Goal: Task Accomplishment & Management: Use online tool/utility

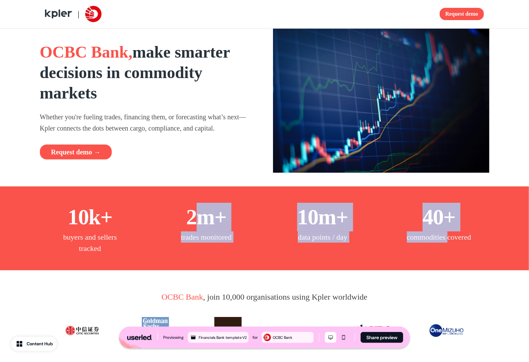
drag, startPoint x: 214, startPoint y: 212, endPoint x: 408, endPoint y: 247, distance: 197.7
click at [406, 247] on div "10k+ buyers and sellers tracked 2m+ trades monitored 10m+ data points / day 40+…" at bounding box center [264, 228] width 417 height 51
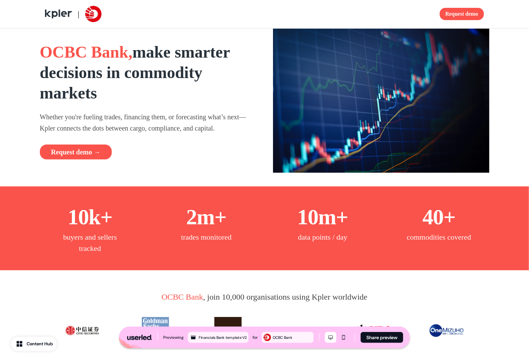
drag, startPoint x: 408, startPoint y: 247, endPoint x: 323, endPoint y: 109, distance: 162.3
click at [408, 243] on p "commodities covered" at bounding box center [439, 236] width 64 height 11
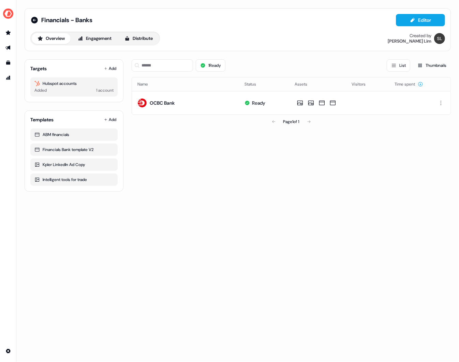
click at [146, 196] on div "Financials - Banks Editor Overview Engagement Distribute Created by [PERSON_NAM…" at bounding box center [237, 100] width 442 height 200
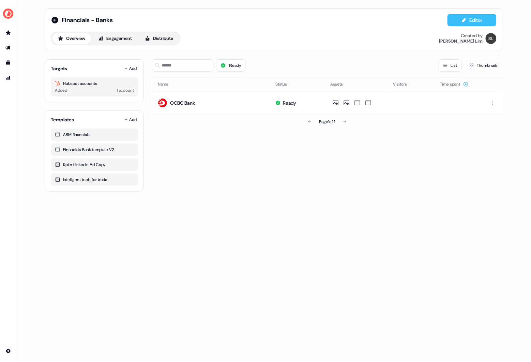
click at [475, 20] on button "Editor" at bounding box center [471, 20] width 49 height 12
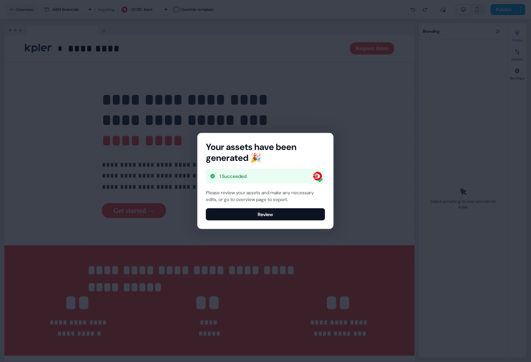
click at [358, 76] on div "Your assets have been generated 🎉 1 Succeeded Please review your assets and mak…" at bounding box center [265, 181] width 531 height 362
click at [252, 214] on button "Review" at bounding box center [265, 214] width 119 height 12
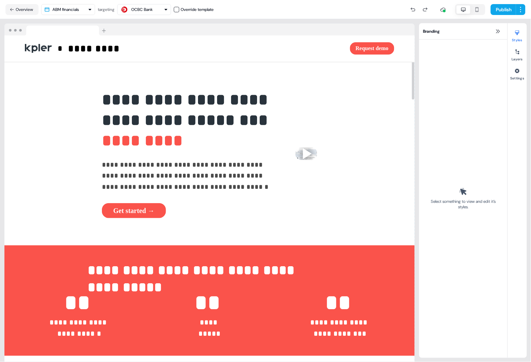
click at [90, 8] on html "**********" at bounding box center [265, 181] width 531 height 362
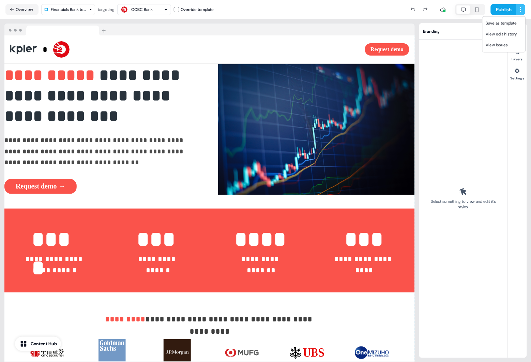
click at [520, 11] on html "**********" at bounding box center [265, 181] width 531 height 362
click at [505, 11] on html "**********" at bounding box center [265, 181] width 531 height 362
click at [3, 13] on nav "Overview Financials Bank template V2 targeting OCBC Bank Override template Publ…" at bounding box center [265, 9] width 531 height 19
drag, startPoint x: 13, startPoint y: 9, endPoint x: 15, endPoint y: 13, distance: 4.4
click at [13, 9] on icon at bounding box center [12, 9] width 4 height 3
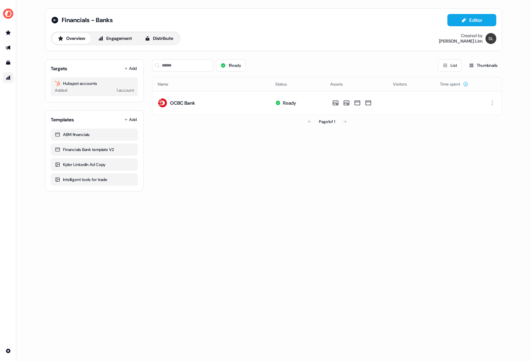
click at [7, 77] on icon "Go to attribution" at bounding box center [7, 77] width 5 height 5
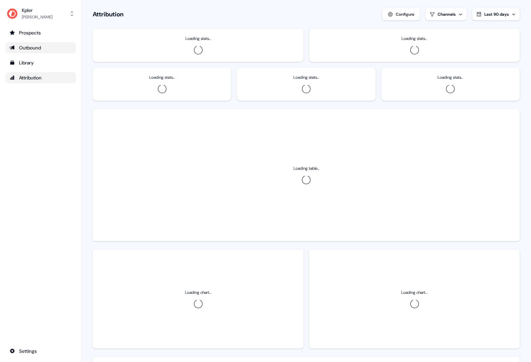
click at [32, 50] on div "Outbound" at bounding box center [41, 47] width 62 height 7
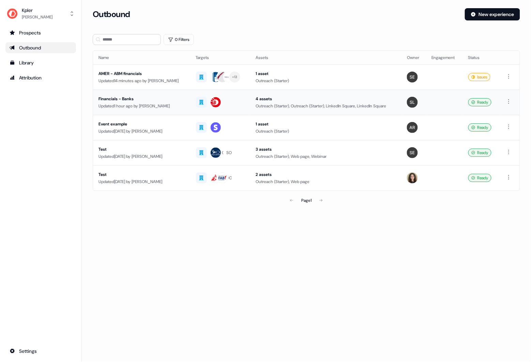
click at [132, 104] on div "Updated 1 hour ago by Shi Jia Lim" at bounding box center [141, 106] width 87 height 7
click at [31, 65] on div "Library" at bounding box center [41, 62] width 62 height 7
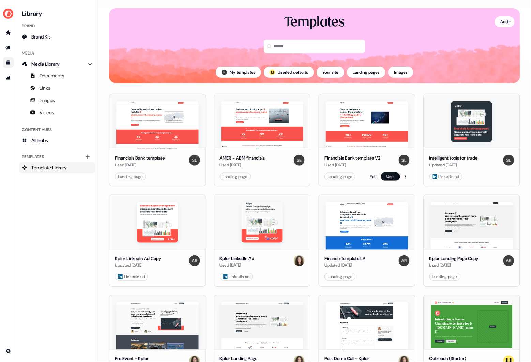
click at [371, 116] on img at bounding box center [367, 125] width 82 height 48
click at [372, 177] on link "Edit" at bounding box center [373, 176] width 7 height 7
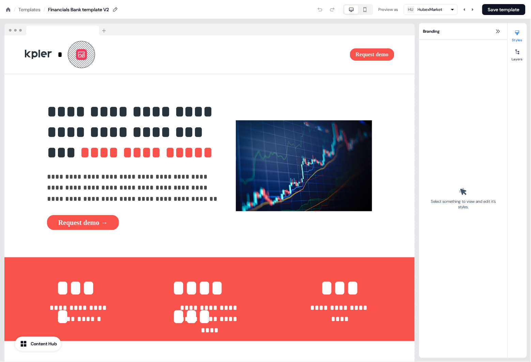
click at [30, 11] on div "Templates" at bounding box center [29, 9] width 22 height 7
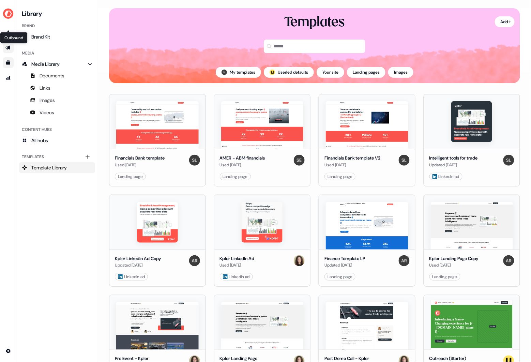
click at [8, 48] on icon "Go to outbound experience" at bounding box center [7, 48] width 5 height 4
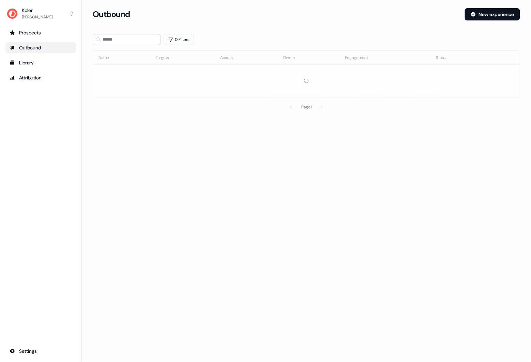
click at [41, 49] on div "Outbound" at bounding box center [41, 47] width 62 height 7
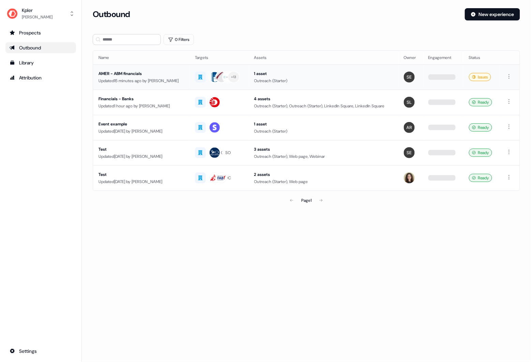
click at [139, 77] on div "AMER - ABM financials" at bounding box center [141, 73] width 86 height 7
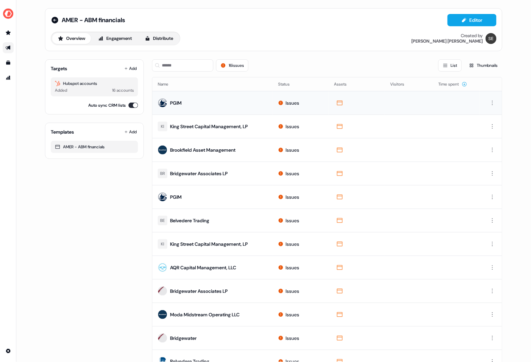
drag, startPoint x: 284, startPoint y: 103, endPoint x: 295, endPoint y: 103, distance: 10.9
click at [295, 103] on div "Issues" at bounding box center [288, 102] width 21 height 7
click at [10, 49] on icon "Go to outbound experience" at bounding box center [7, 48] width 5 height 4
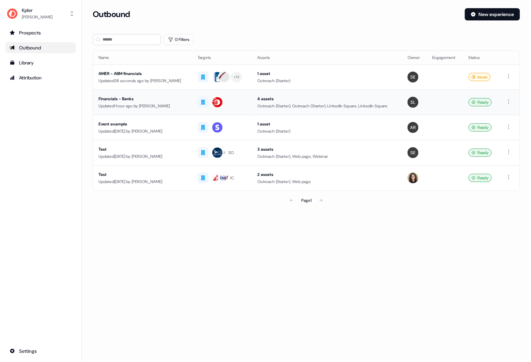
click at [121, 101] on div "Financials - Banks" at bounding box center [142, 98] width 88 height 7
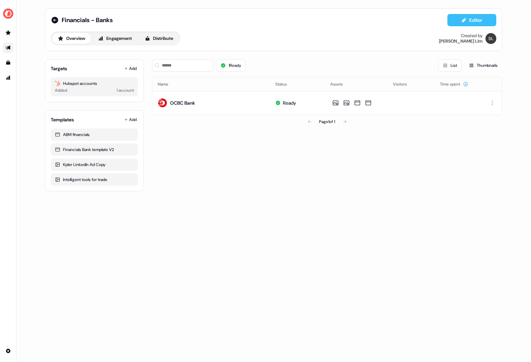
click at [478, 18] on button "Editor" at bounding box center [471, 20] width 49 height 12
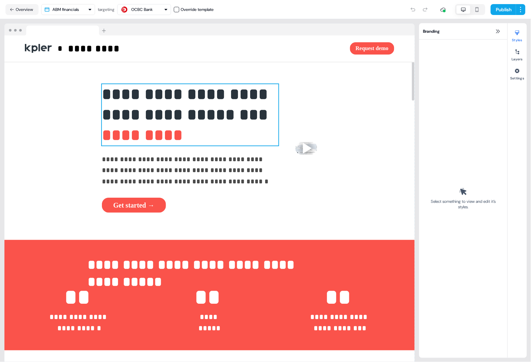
scroll to position [11, 0]
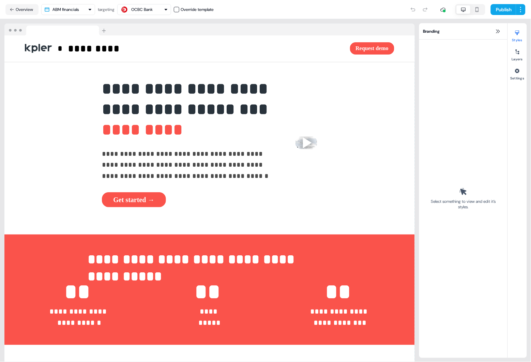
click at [85, 13] on html "**********" at bounding box center [265, 181] width 531 height 362
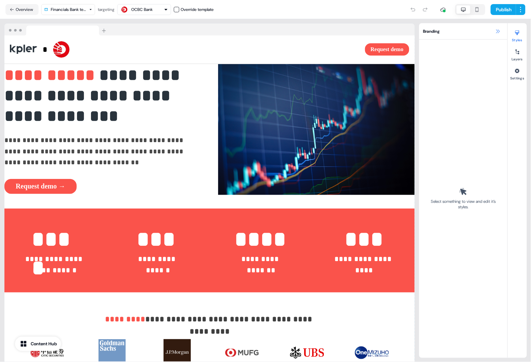
click at [498, 34] on icon at bounding box center [497, 31] width 5 height 5
click at [499, 31] on icon at bounding box center [497, 31] width 5 height 5
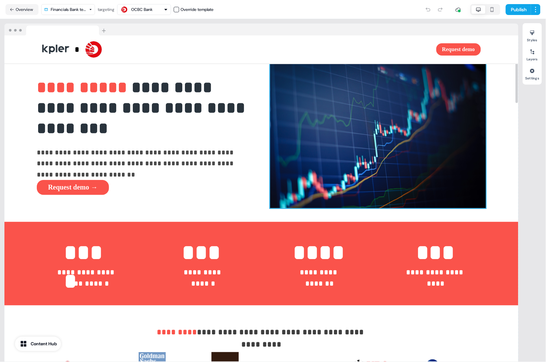
scroll to position [5, 0]
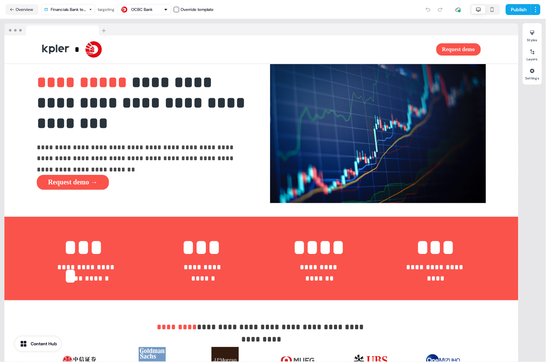
click at [184, 95] on div "**********" at bounding box center [145, 131] width 216 height 118
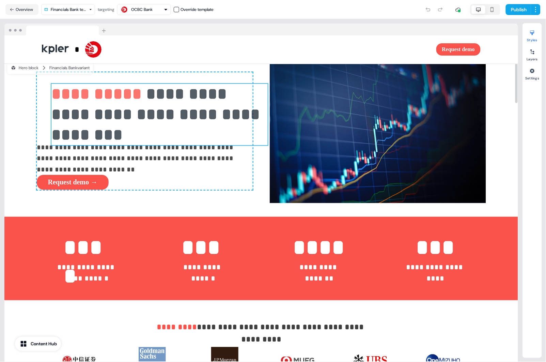
click at [186, 96] on strong "**********" at bounding box center [157, 114] width 213 height 57
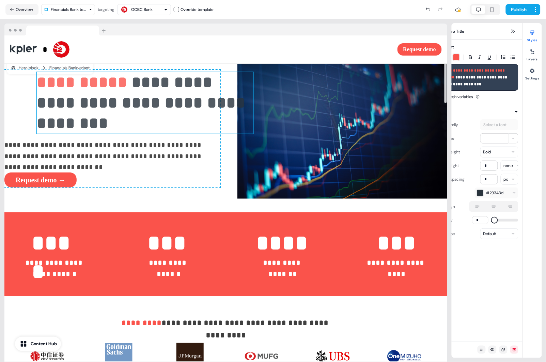
type input "***"
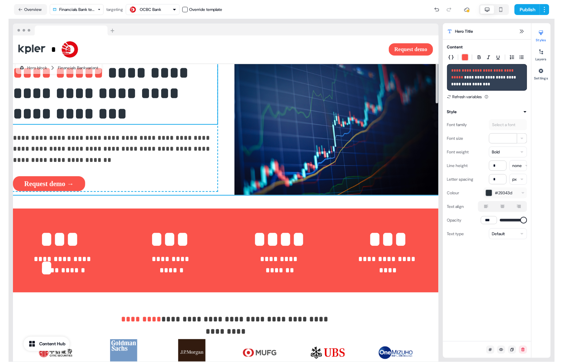
scroll to position [0, 0]
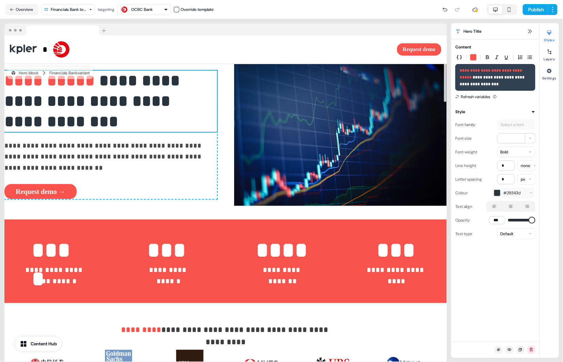
click at [329, 32] on div at bounding box center [225, 30] width 442 height 12
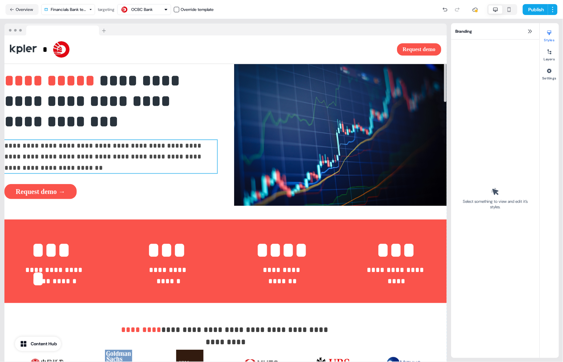
scroll to position [92, 0]
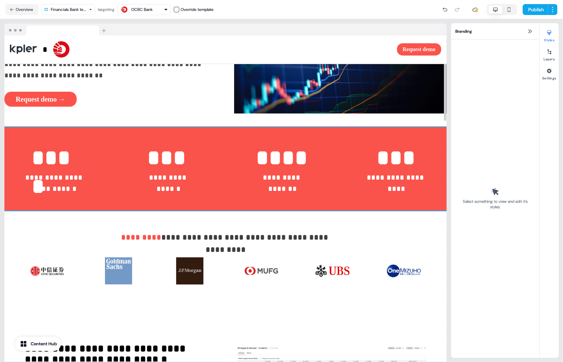
click at [109, 134] on div "**********" at bounding box center [225, 169] width 442 height 84
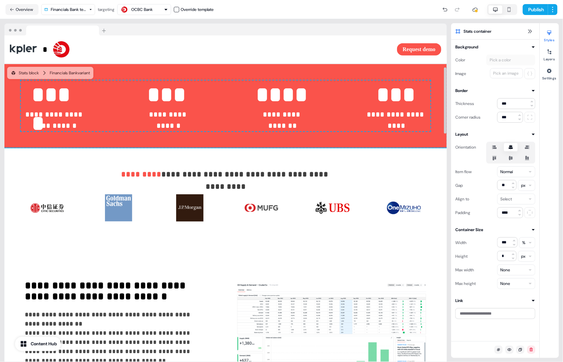
scroll to position [144, 0]
